Goal: Task Accomplishment & Management: Use online tool/utility

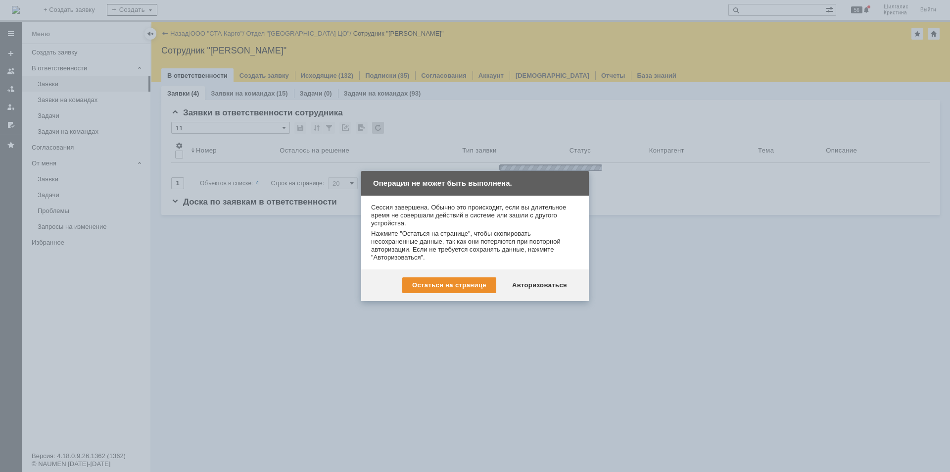
drag, startPoint x: 0, startPoint y: 0, endPoint x: 571, endPoint y: 266, distance: 629.6
click at [571, 266] on div "Сессия завершена. Обычно это происходит, если вы длительное время не совершали …" at bounding box center [475, 233] width 228 height 74
click at [537, 282] on div "Авторизоваться" at bounding box center [539, 285] width 75 height 16
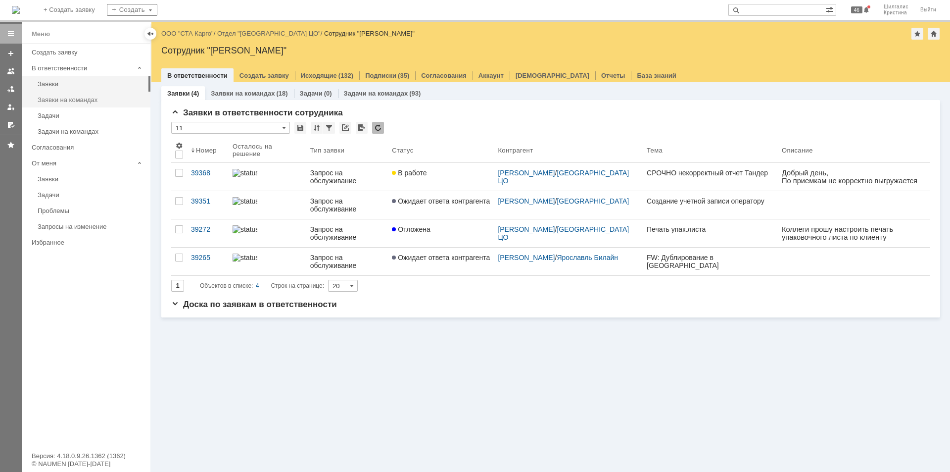
click at [80, 102] on div "Заявки на командах" at bounding box center [91, 99] width 107 height 7
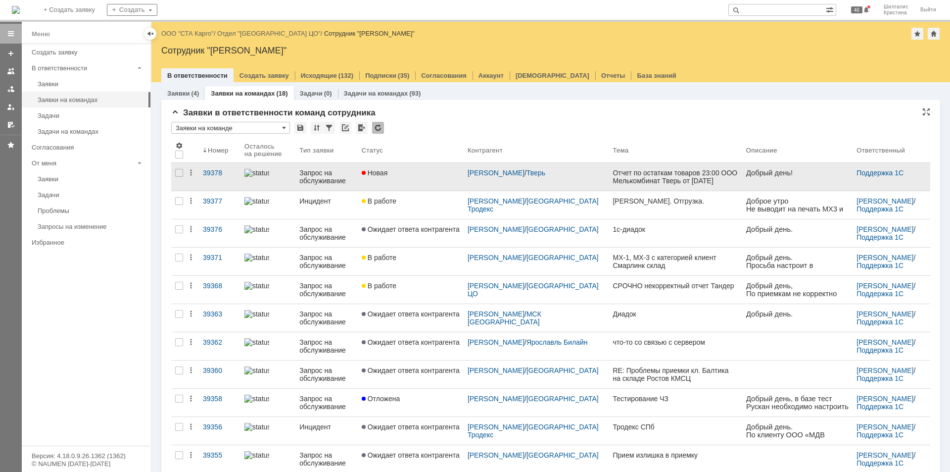
click at [410, 173] on div "Новая" at bounding box center [411, 173] width 98 height 8
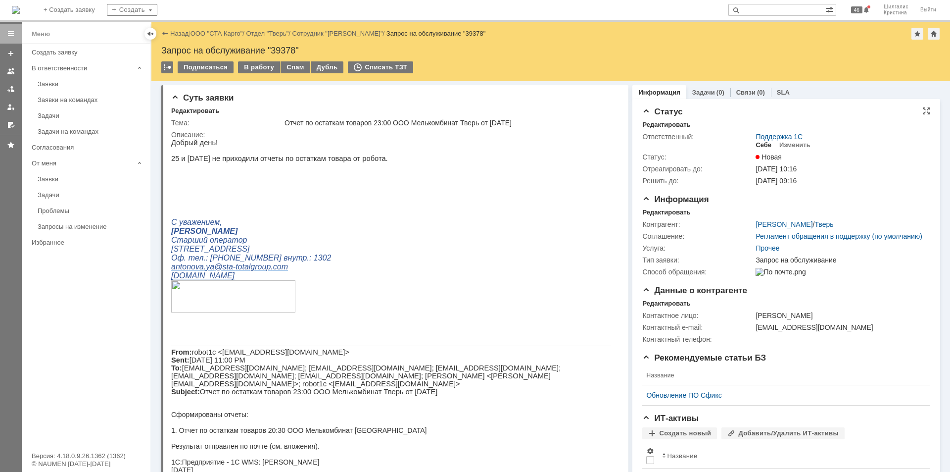
click at [759, 143] on div "Себе" at bounding box center [764, 145] width 16 height 8
click at [266, 64] on div "В работу" at bounding box center [259, 67] width 42 height 12
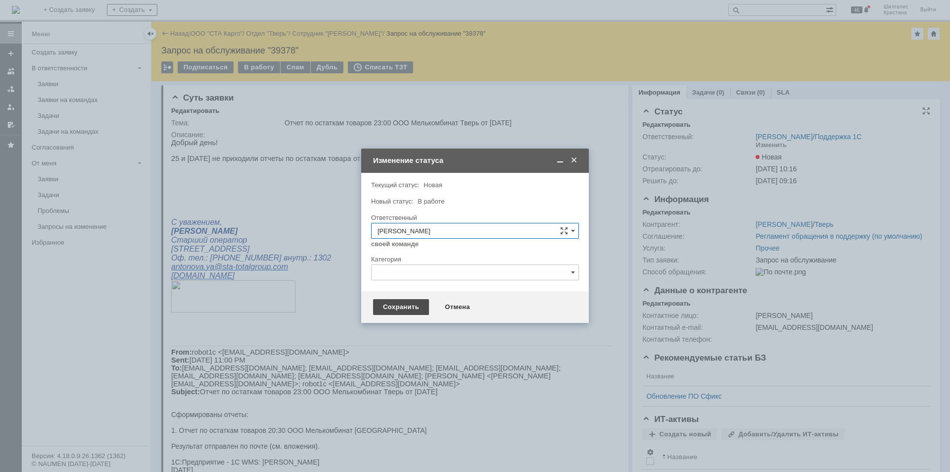
click at [396, 306] on div "Сохранить" at bounding box center [401, 307] width 56 height 16
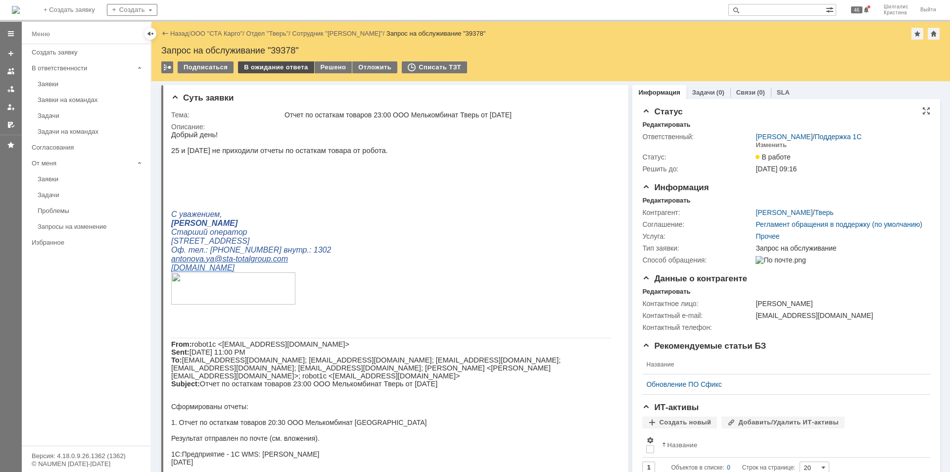
click at [275, 69] on div "В ожидание ответа" at bounding box center [276, 67] width 76 height 12
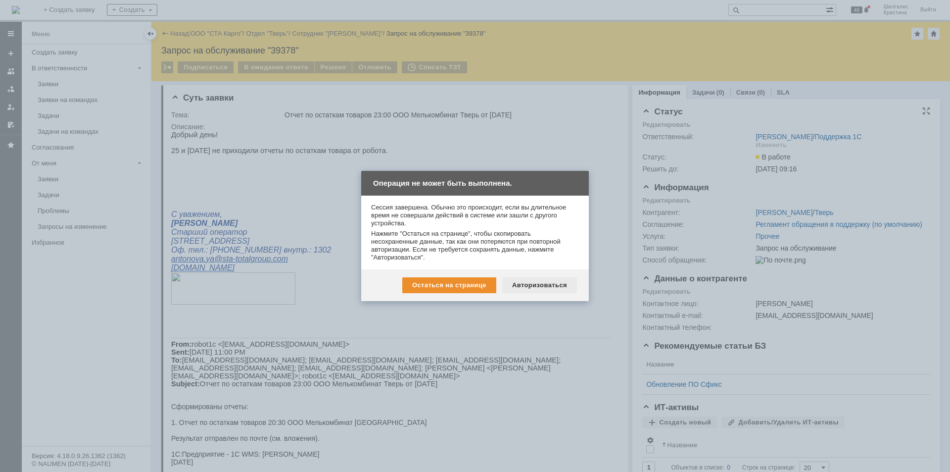
click at [562, 284] on div "Авторизоваться" at bounding box center [539, 285] width 75 height 16
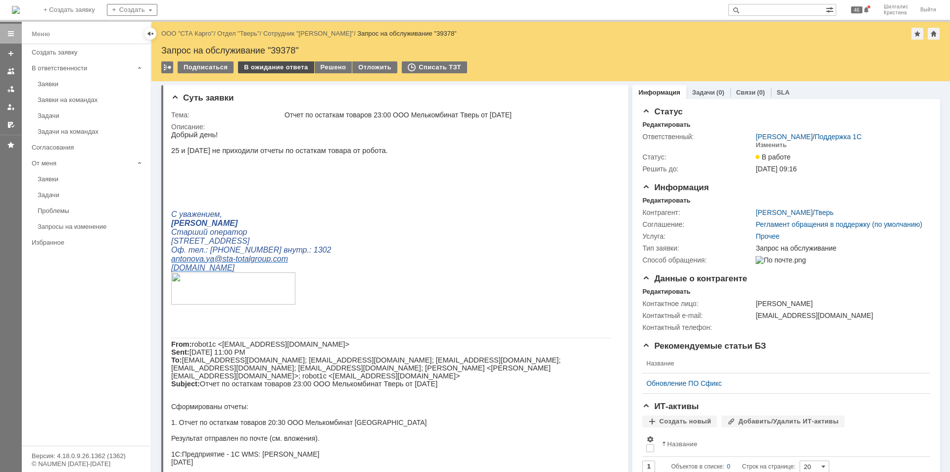
click at [278, 68] on div "В ожидание ответа" at bounding box center [276, 67] width 76 height 12
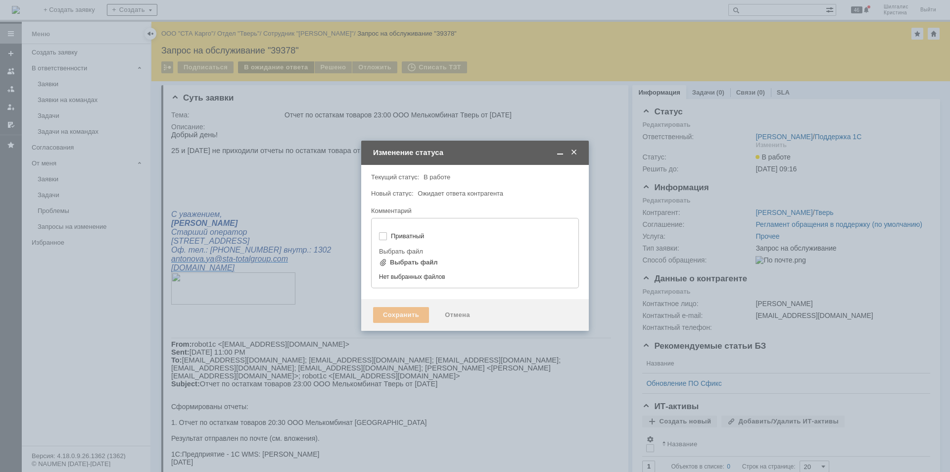
type input "[не указано]"
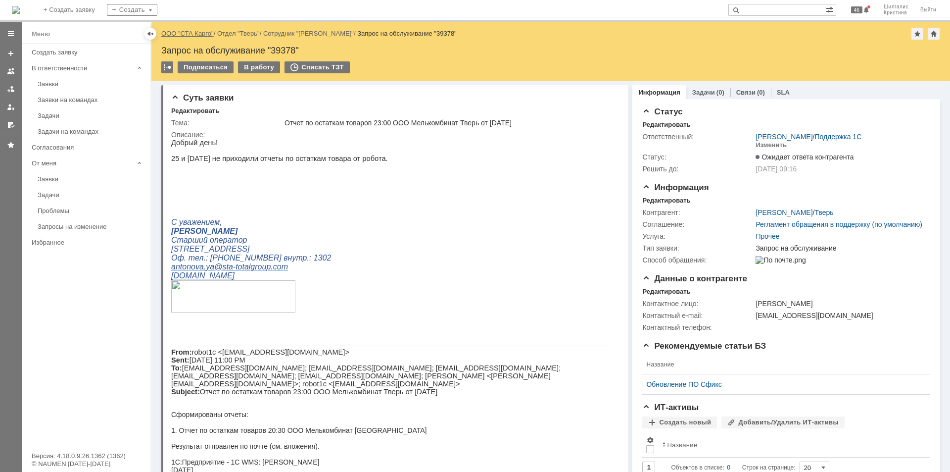
click at [193, 36] on link "ООО "СТА Карго"" at bounding box center [187, 33] width 52 height 7
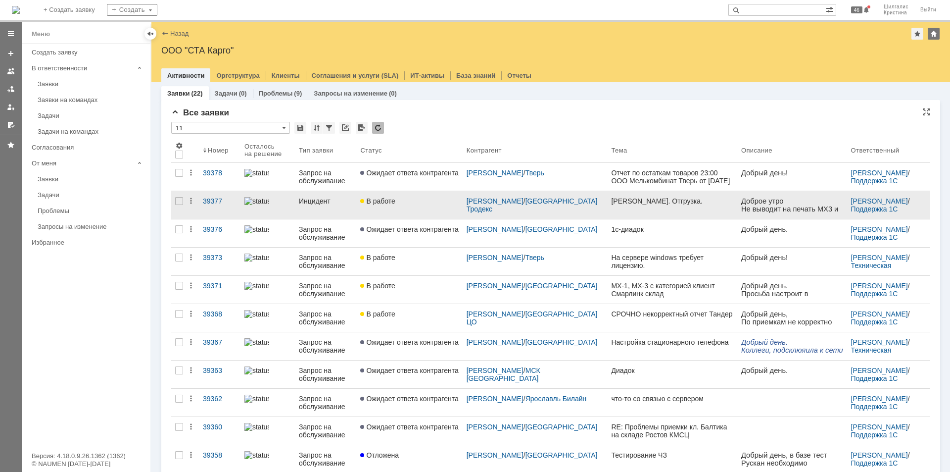
click at [422, 204] on div "В работе" at bounding box center [409, 201] width 98 height 8
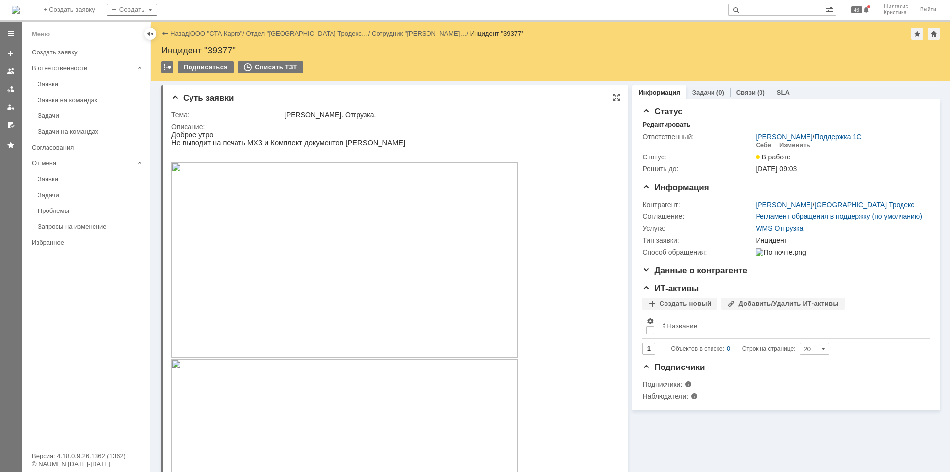
click at [326, 243] on img at bounding box center [344, 259] width 346 height 195
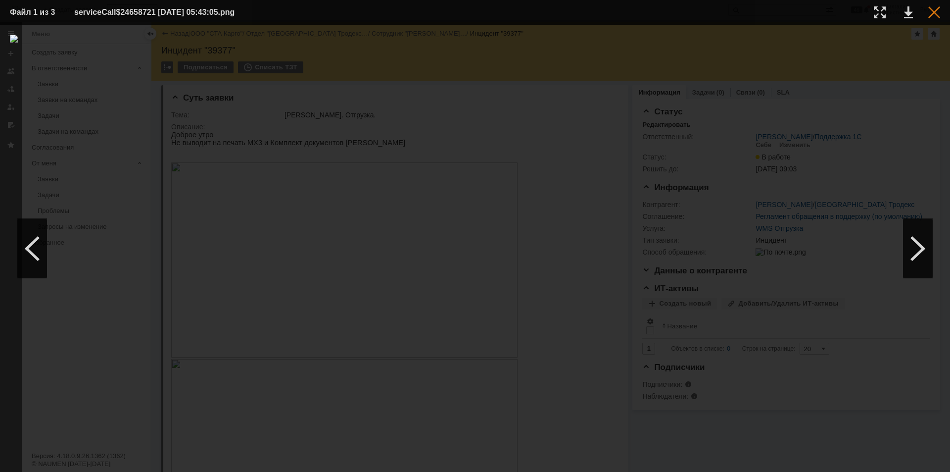
click at [934, 13] on div at bounding box center [935, 12] width 12 height 12
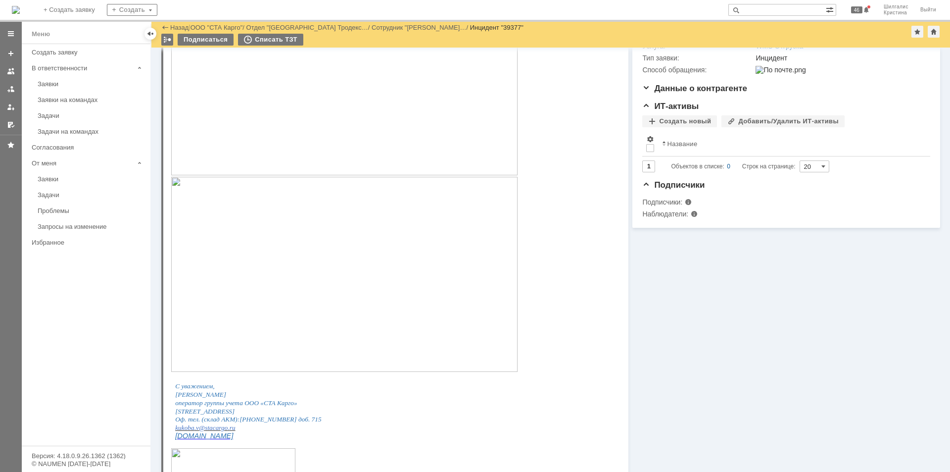
scroll to position [247, 0]
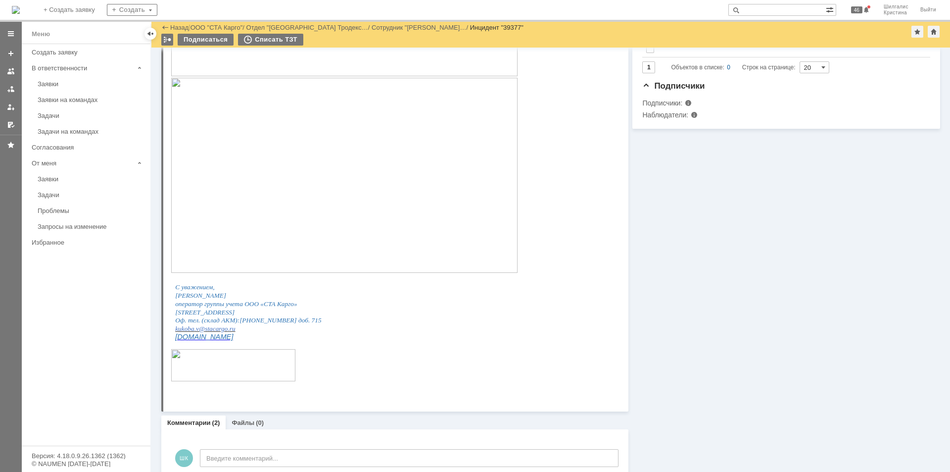
click at [316, 170] on img at bounding box center [344, 175] width 346 height 195
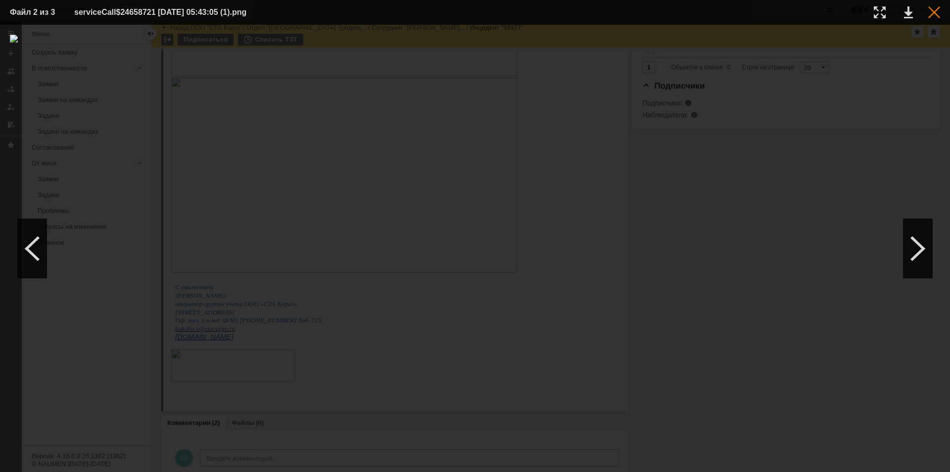
click at [935, 13] on div at bounding box center [935, 12] width 12 height 12
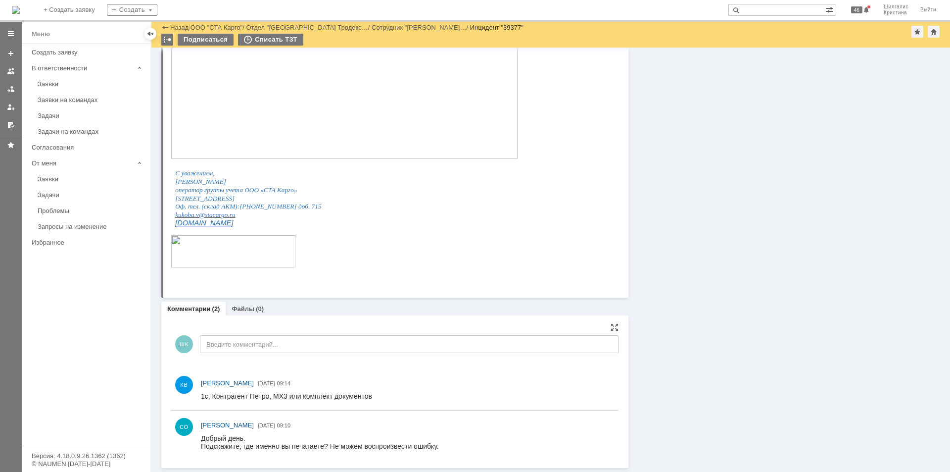
scroll to position [114, 0]
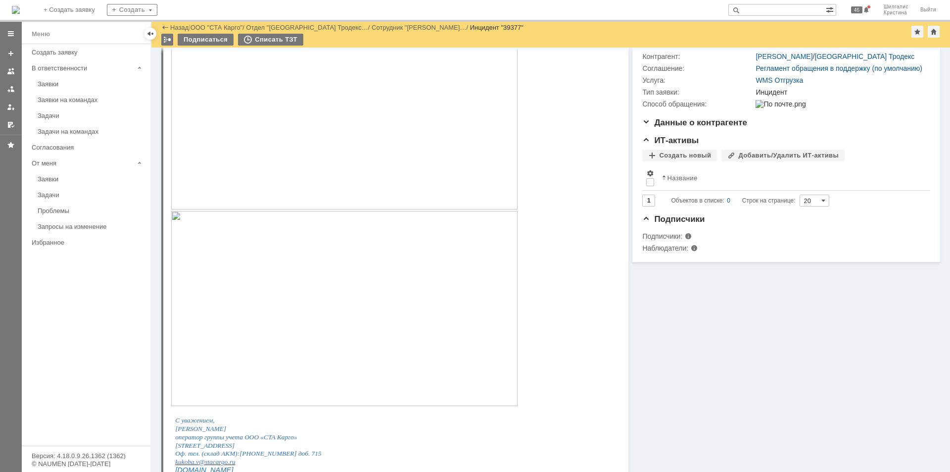
click at [320, 296] on img at bounding box center [344, 308] width 346 height 195
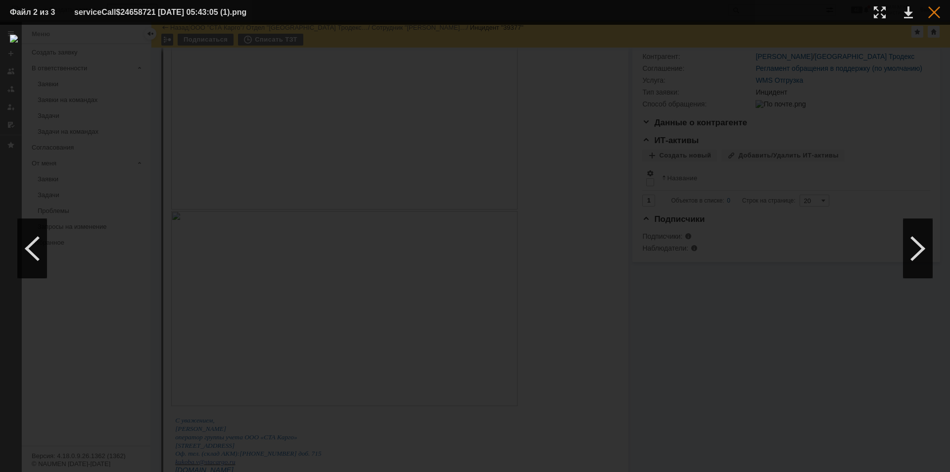
click at [935, 12] on div at bounding box center [935, 12] width 12 height 12
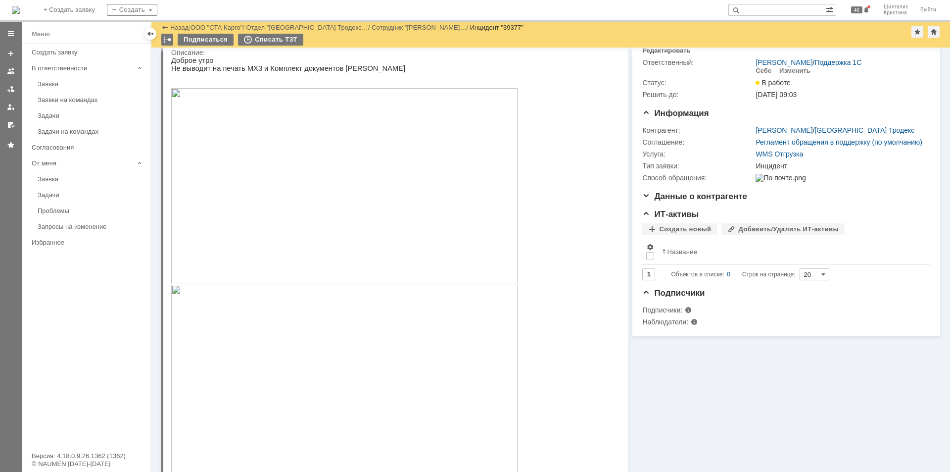
scroll to position [0, 0]
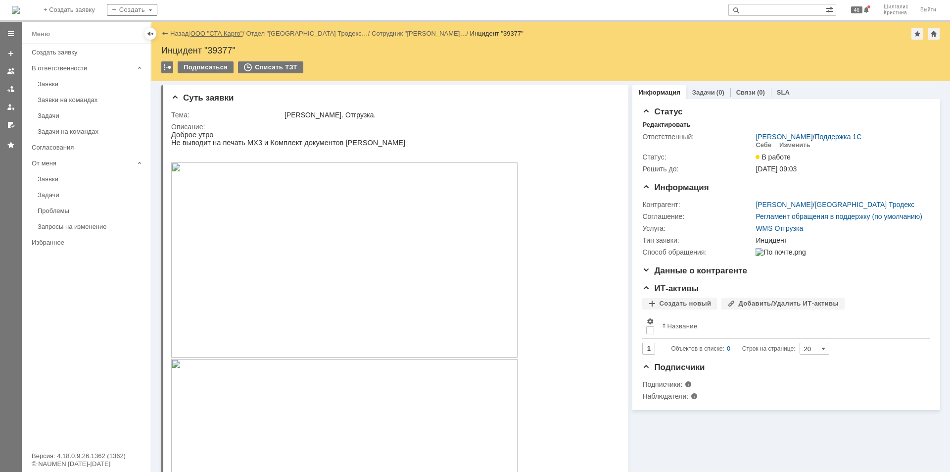
click at [225, 34] on link "ООО "СТА Карго"" at bounding box center [217, 33] width 52 height 7
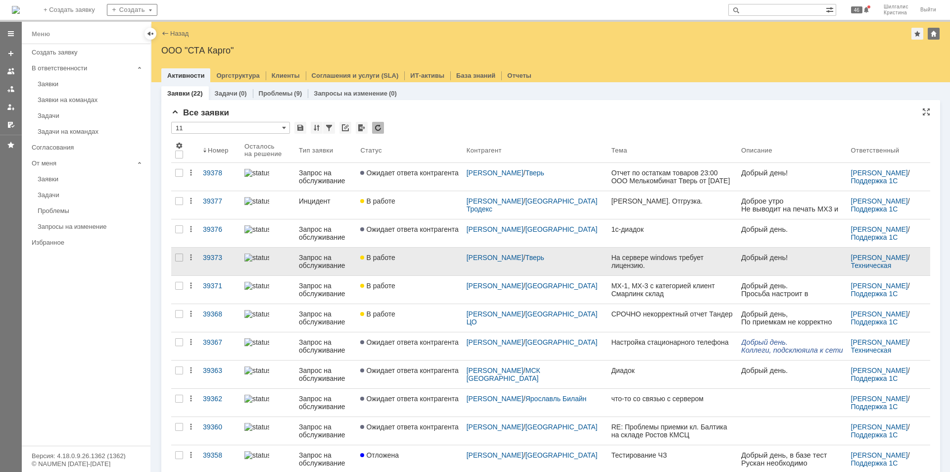
click at [417, 271] on link "В работе" at bounding box center [409, 261] width 106 height 28
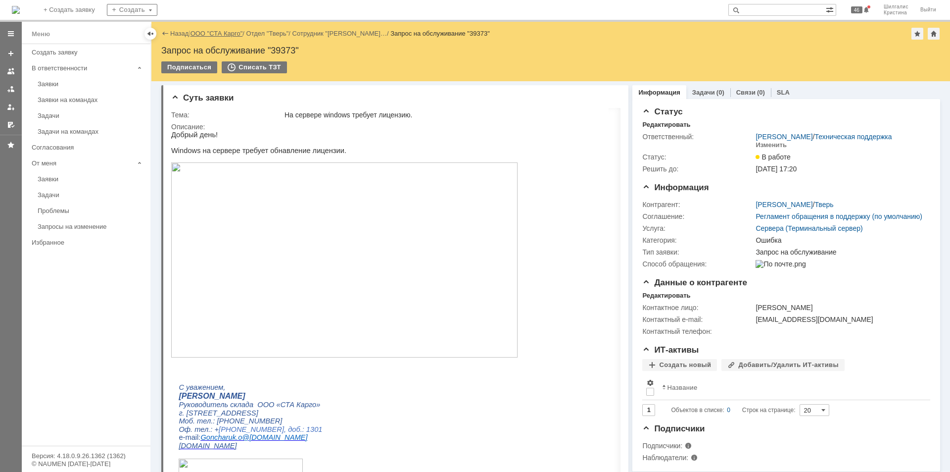
click at [227, 33] on link "ООО "СТА Карго"" at bounding box center [217, 33] width 52 height 7
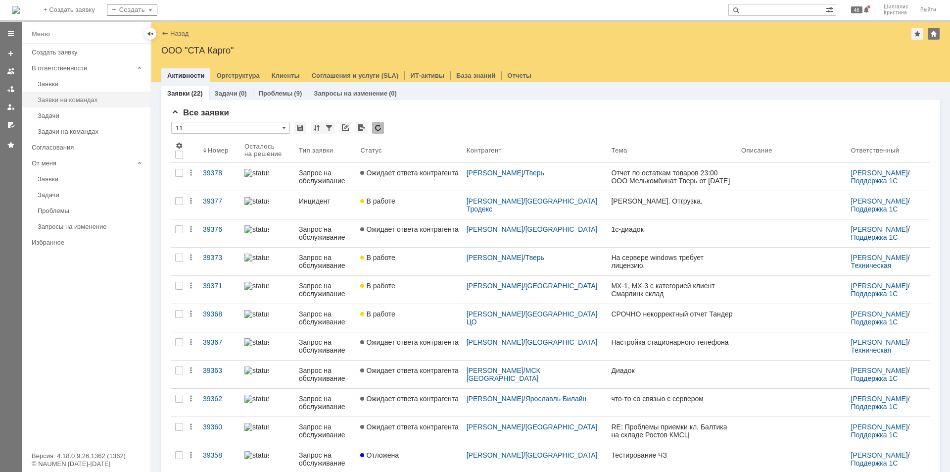
click at [60, 100] on div "Заявки на командах" at bounding box center [91, 99] width 107 height 7
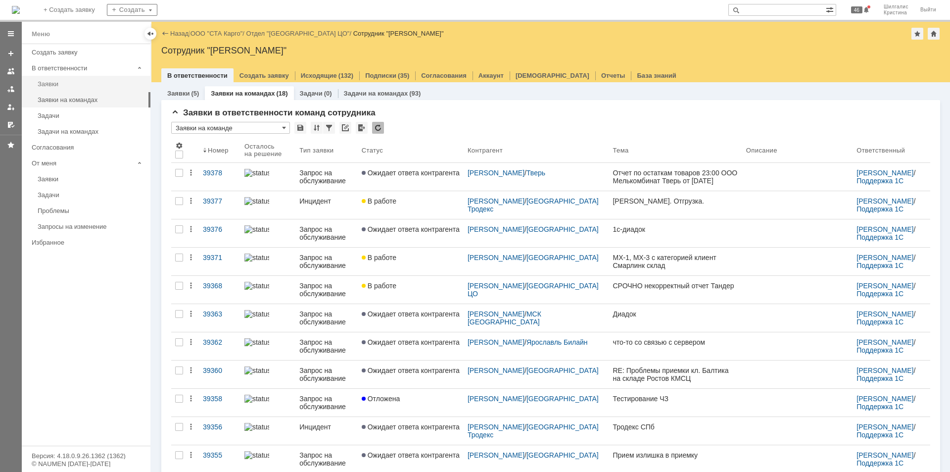
click at [52, 79] on link "Заявки" at bounding box center [91, 83] width 115 height 15
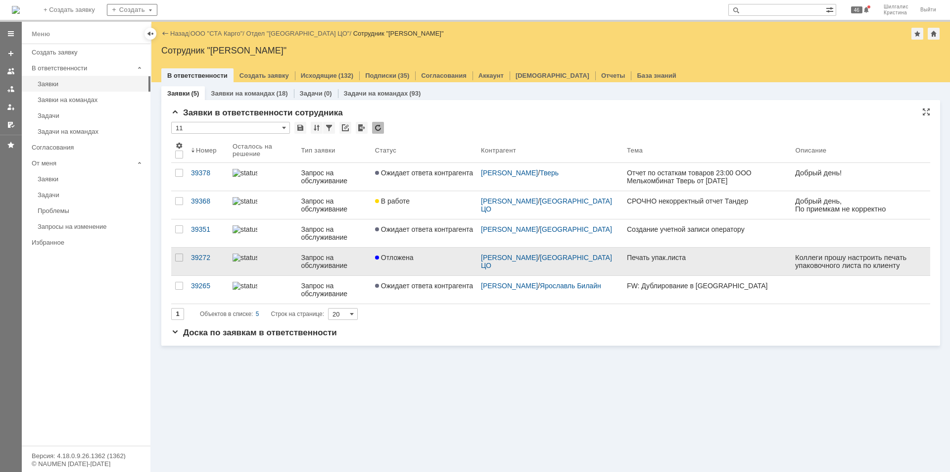
click at [428, 267] on link "Отложена" at bounding box center [424, 261] width 106 height 28
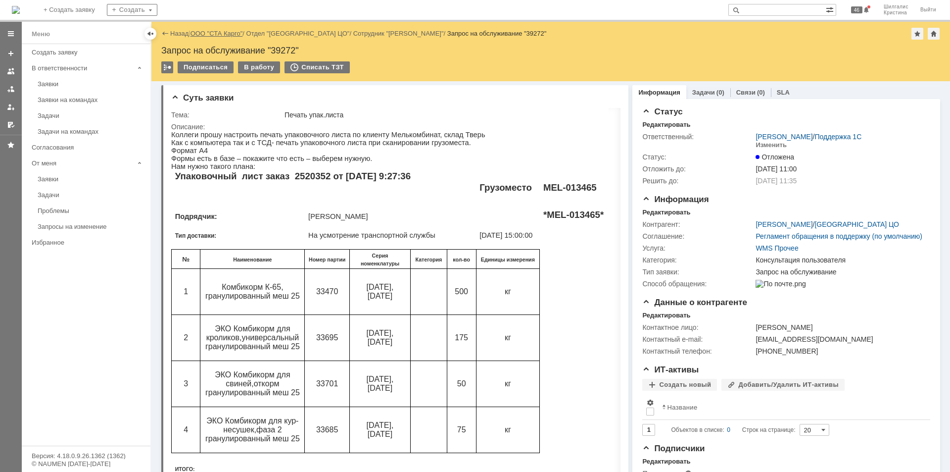
click at [215, 31] on link "ООО "СТА Карго"" at bounding box center [217, 33] width 52 height 7
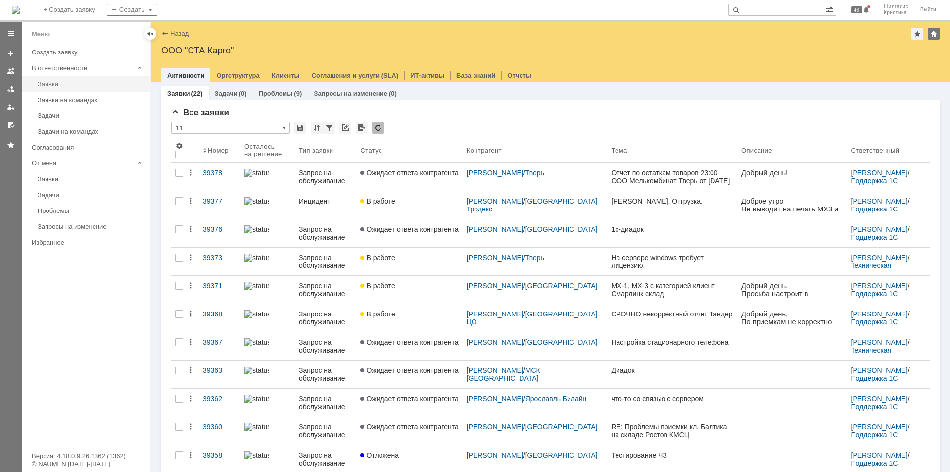
click at [53, 86] on div "Заявки" at bounding box center [91, 83] width 107 height 7
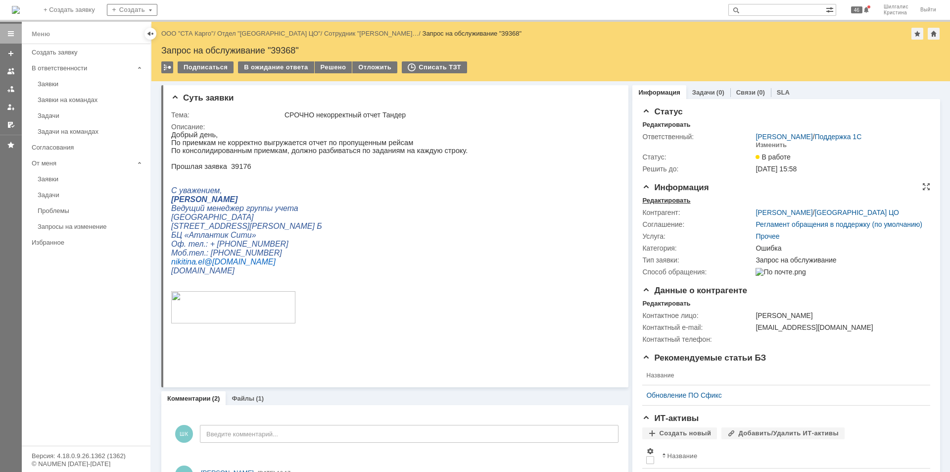
click at [666, 199] on div "Редактировать" at bounding box center [667, 201] width 48 height 8
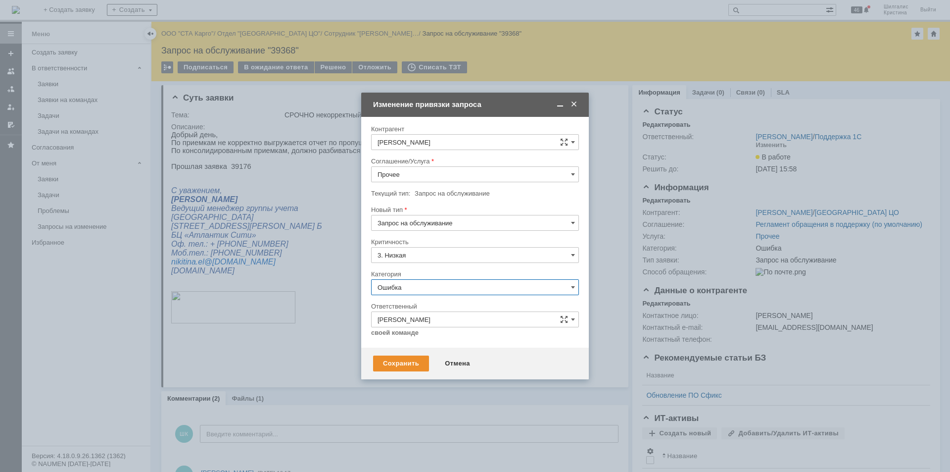
click at [403, 290] on input "Ошибка" at bounding box center [475, 287] width 208 height 16
click at [404, 334] on div "Изменение" at bounding box center [475, 338] width 207 height 16
type input "Изменение"
click at [414, 179] on input "Прочее" at bounding box center [475, 174] width 208 height 16
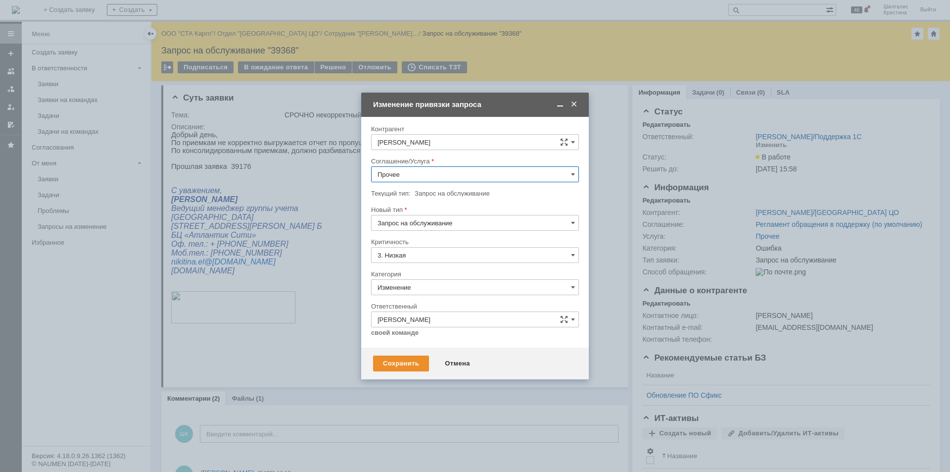
click at [406, 271] on span "WMS Отчетность" at bounding box center [475, 272] width 195 height 8
type input "WMS Отчетность"
click at [384, 365] on div "Сохранить" at bounding box center [401, 363] width 56 height 16
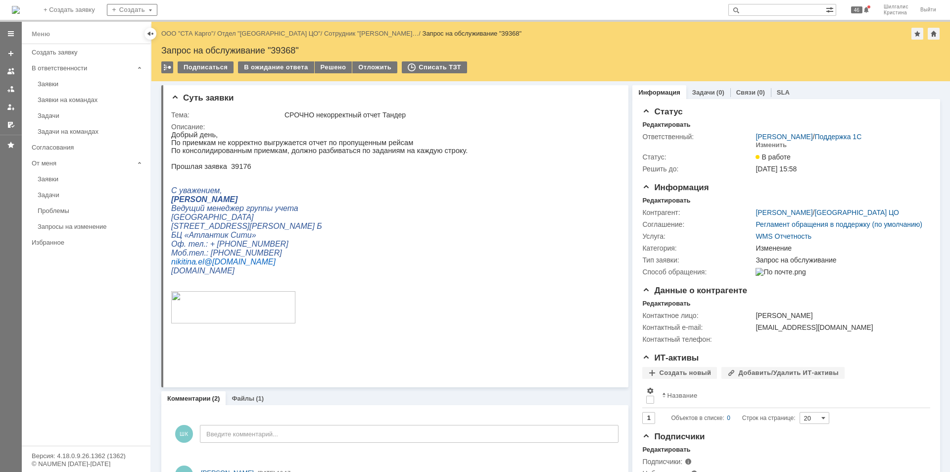
scroll to position [0, 0]
click at [197, 33] on link "ООО "СТА Карго"" at bounding box center [187, 33] width 52 height 7
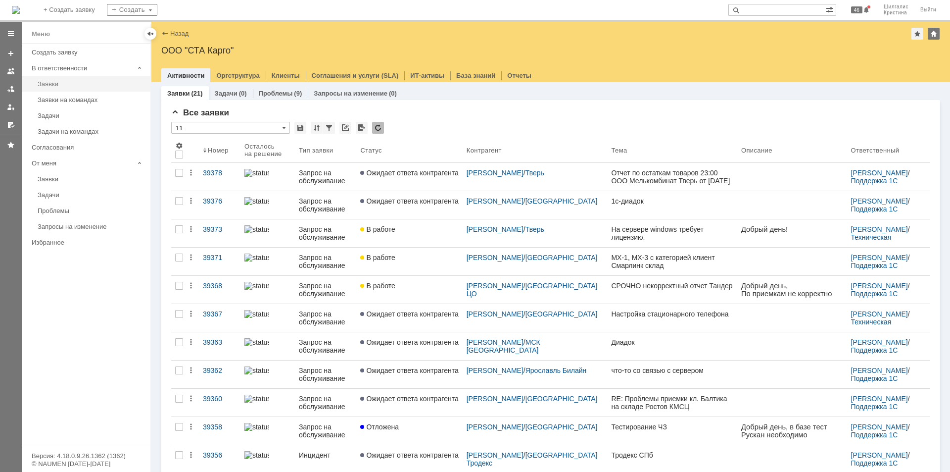
click at [64, 84] on div "Заявки" at bounding box center [91, 83] width 107 height 7
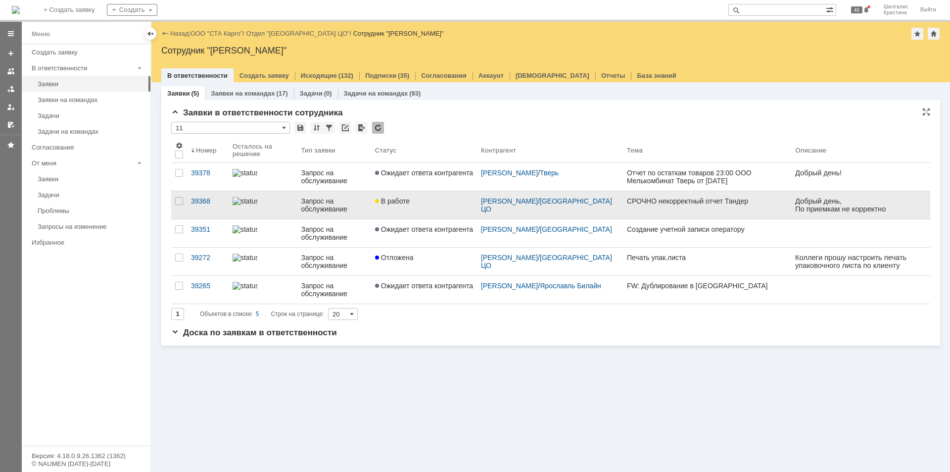
click at [428, 204] on div "В работе" at bounding box center [424, 201] width 98 height 8
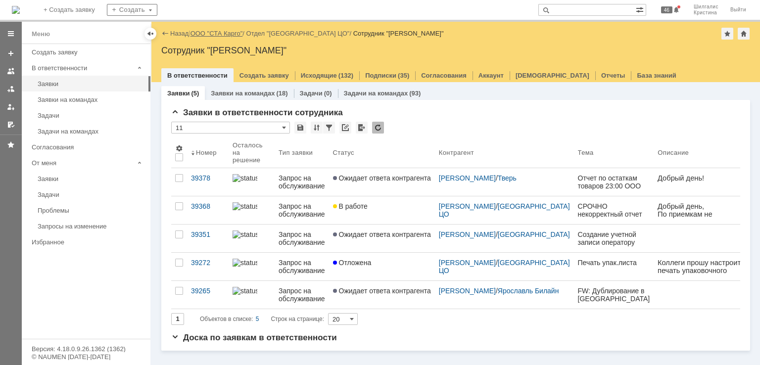
click at [214, 36] on link "ООО "СТА Карго"" at bounding box center [217, 33] width 52 height 7
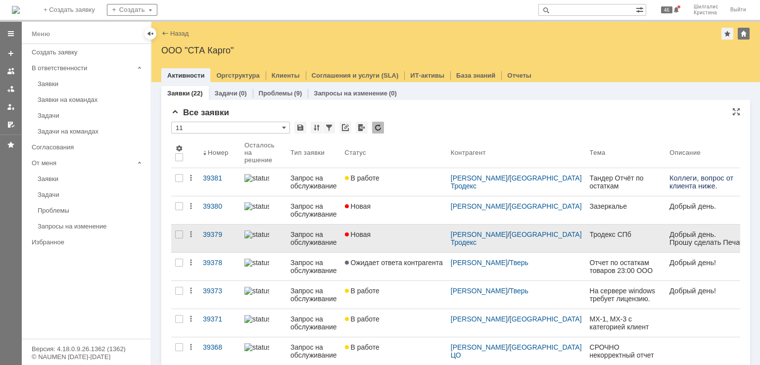
click at [402, 241] on link "Новая" at bounding box center [394, 239] width 106 height 28
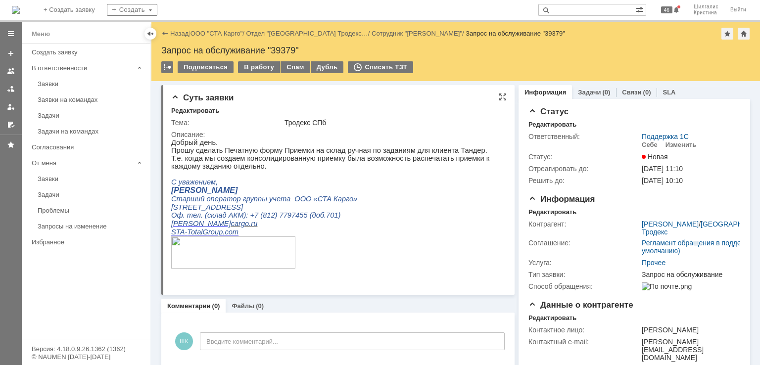
click at [332, 164] on p "Т.е. когда мы создаем консолидированную приемку была возможность распечатать пр…" at bounding box center [334, 162] width 327 height 16
click at [651, 147] on div "Себе" at bounding box center [650, 145] width 16 height 8
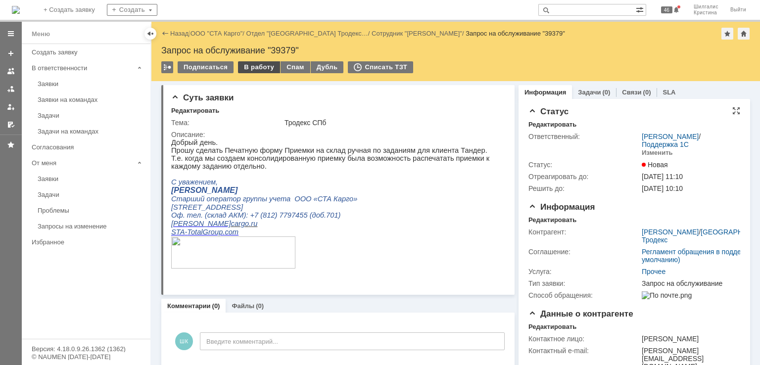
click at [258, 66] on div "В работу" at bounding box center [259, 67] width 42 height 12
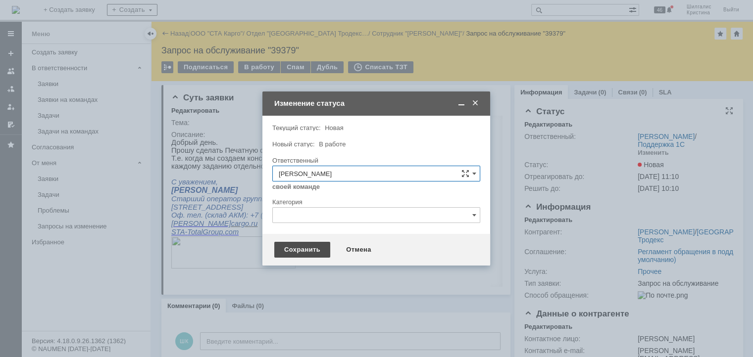
click at [308, 251] on div "Сохранить" at bounding box center [302, 250] width 56 height 16
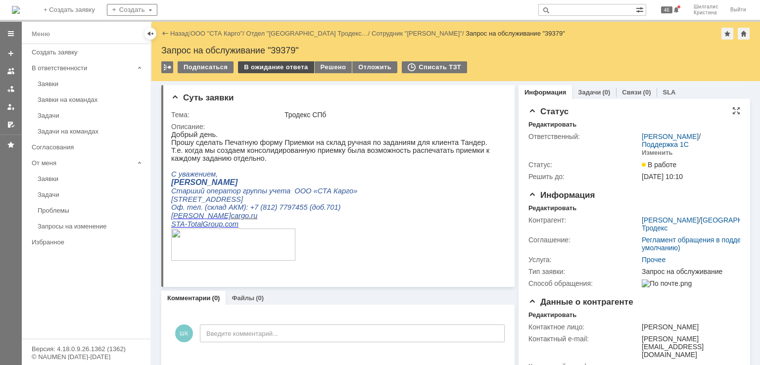
click at [271, 64] on div "В ожидание ответа" at bounding box center [276, 67] width 76 height 12
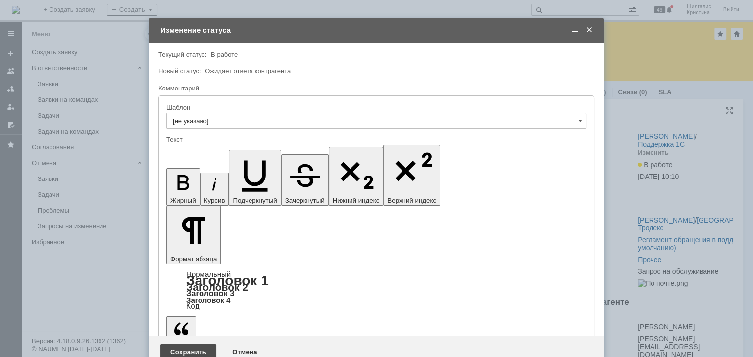
click at [185, 345] on div "Сохранить" at bounding box center [188, 353] width 56 height 16
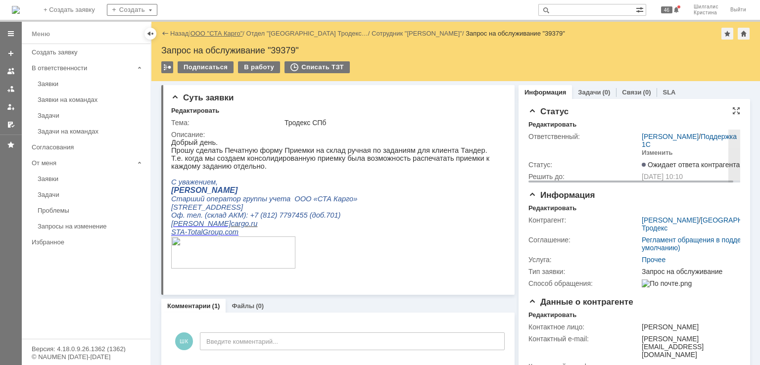
click at [216, 33] on link "ООО "СТА Карго"" at bounding box center [217, 33] width 52 height 7
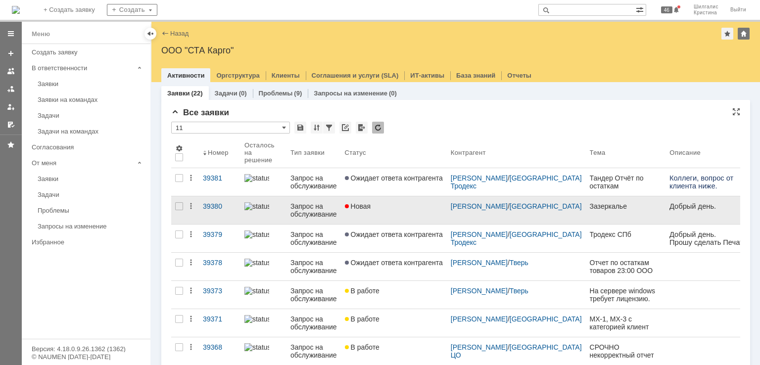
click at [396, 207] on div "Новая" at bounding box center [394, 206] width 98 height 8
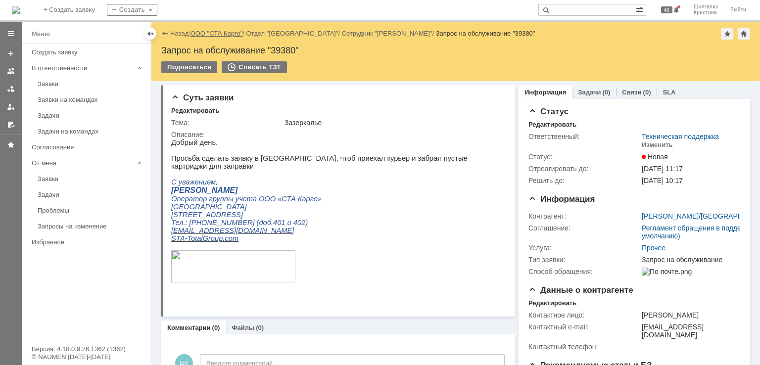
click at [213, 34] on link "ООО "СТА Карго"" at bounding box center [217, 33] width 52 height 7
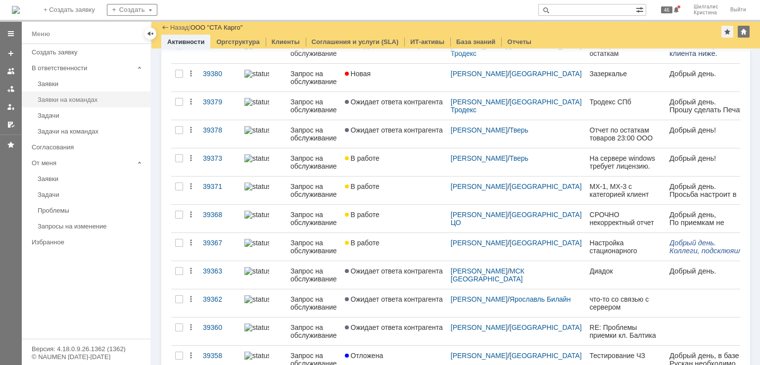
click at [76, 101] on div "Заявки на командах" at bounding box center [91, 99] width 107 height 7
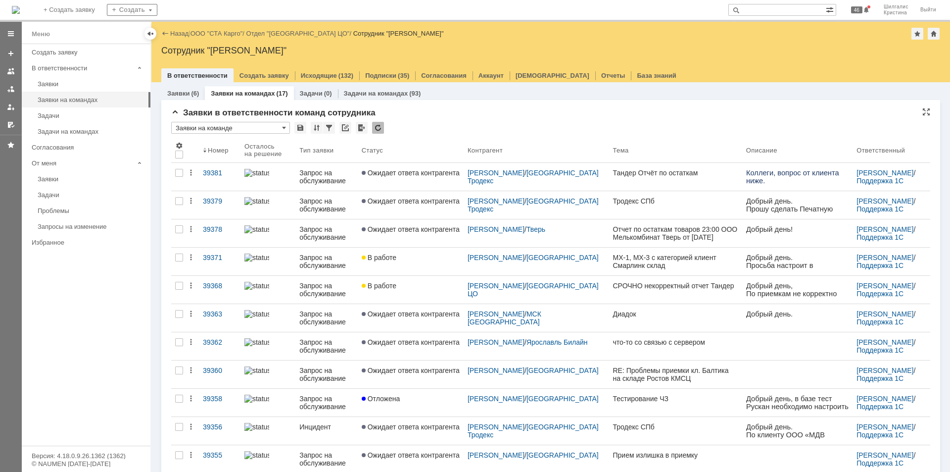
click at [441, 118] on div "Заявки в ответственности команд сотрудника * Заявки на команде Результаты поиск…" at bounding box center [550, 387] width 759 height 558
click at [427, 104] on div "Заявки в ответственности команд сотрудника * Заявки на команде Результаты поиск…" at bounding box center [550, 383] width 779 height 566
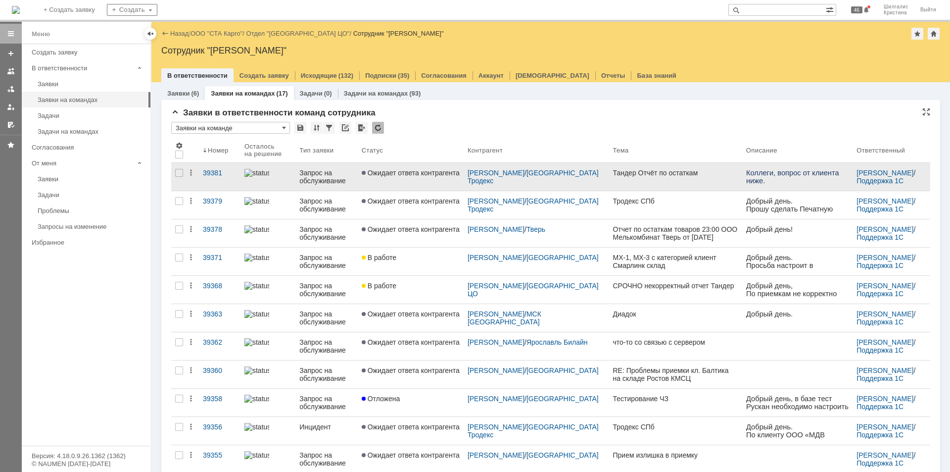
click at [409, 183] on link "Ожидает ответа контрагента" at bounding box center [411, 177] width 106 height 28
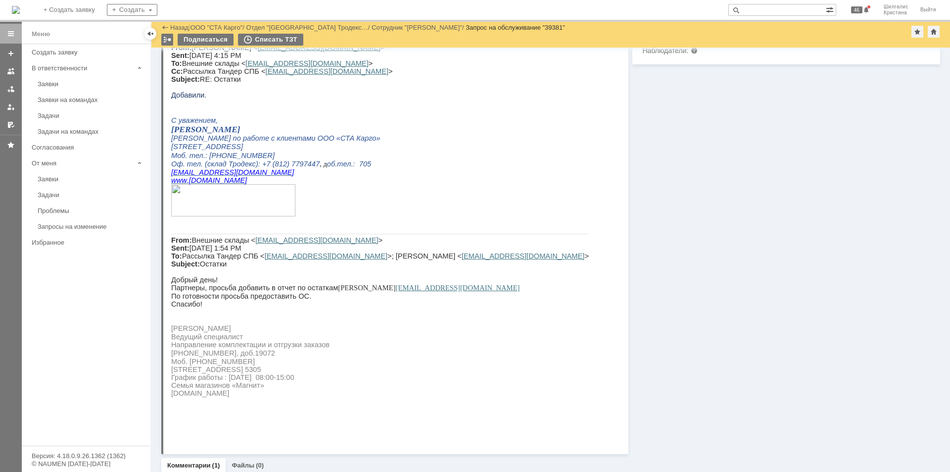
scroll to position [445, 0]
